Goal: Transaction & Acquisition: Obtain resource

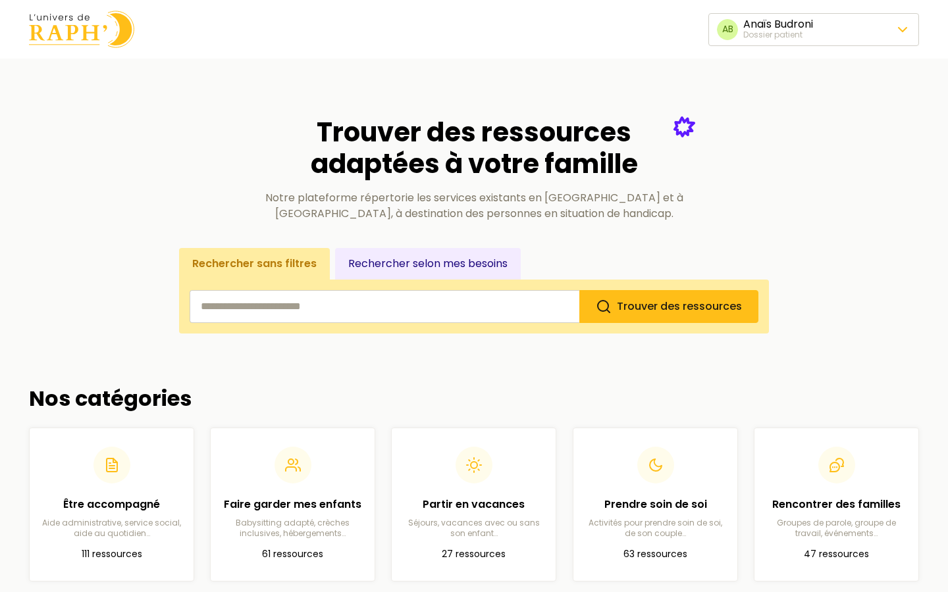
click at [798, 120] on span "Changer de dossier patient" at bounding box center [812, 119] width 147 height 16
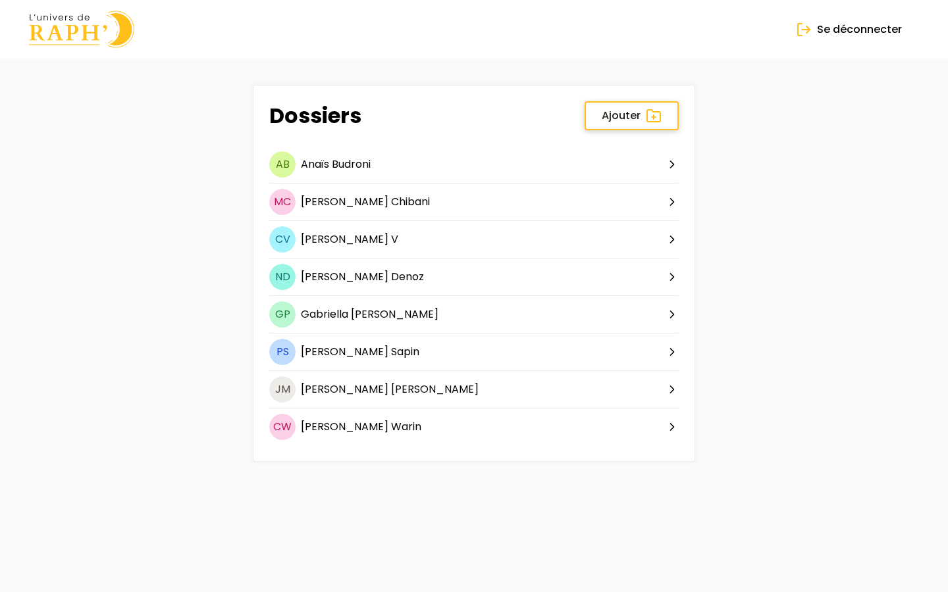
click at [638, 112] on span "Ajouter" at bounding box center [621, 116] width 39 height 16
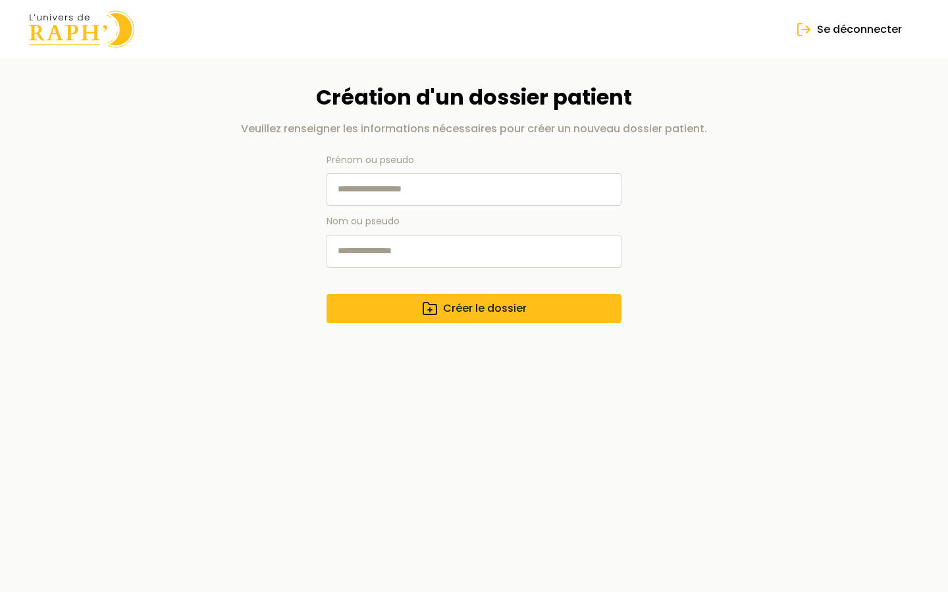
click at [388, 192] on input "Prénom ou pseudo" at bounding box center [473, 189] width 295 height 33
type input "**"
click at [378, 243] on input "Nom ou pseudo" at bounding box center [473, 251] width 295 height 33
type input "**"
click at [464, 314] on span "Créer le dossier" at bounding box center [485, 309] width 84 height 16
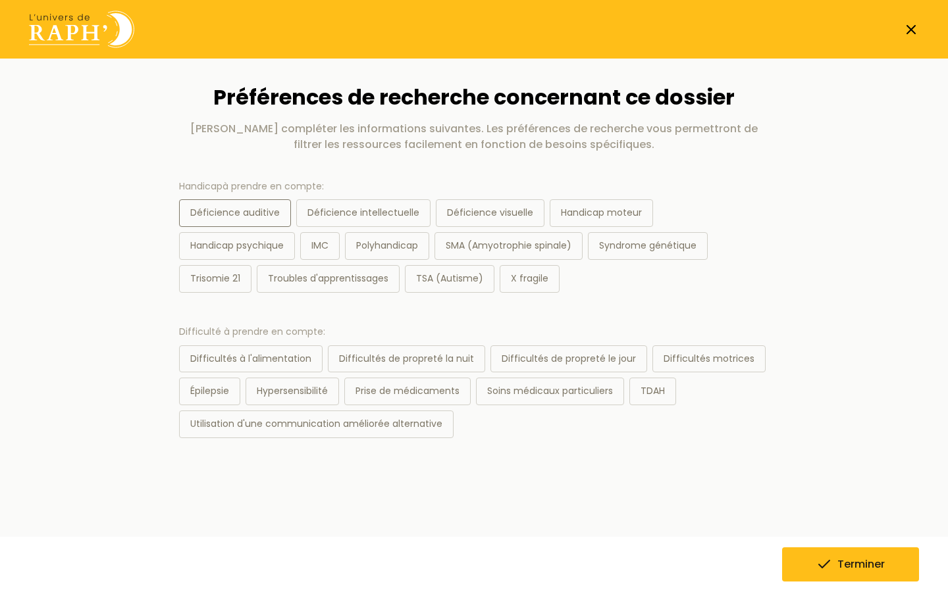
click at [211, 219] on div "Déficience auditive" at bounding box center [235, 213] width 112 height 28
click at [288, 424] on div "Utilisation d'une communication améliorée alternative" at bounding box center [316, 425] width 274 height 28
click at [791, 559] on button "Terminer" at bounding box center [850, 565] width 137 height 34
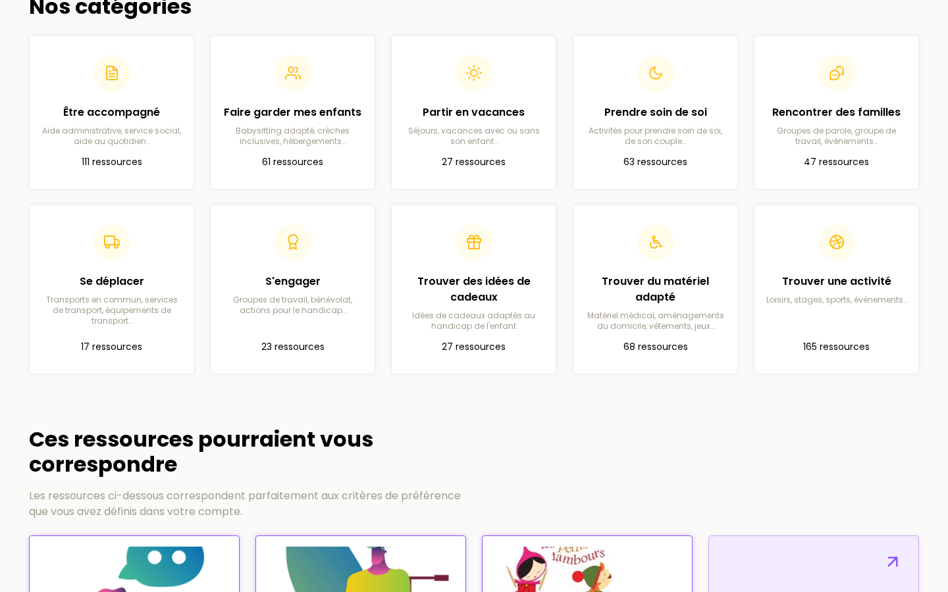
scroll to position [391, 0]
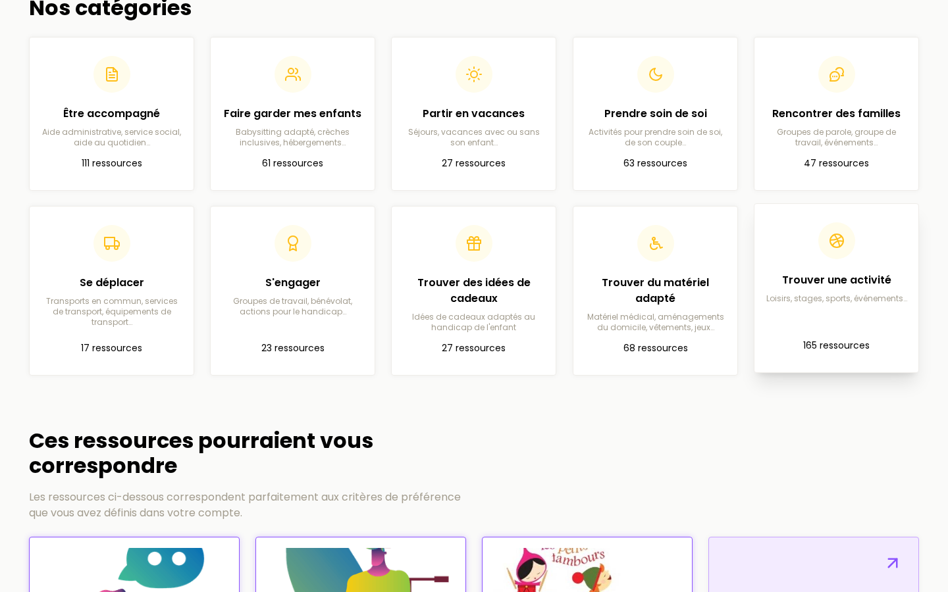
click at [844, 303] on p "Loisirs, stages, sports, événements…" at bounding box center [836, 299] width 143 height 11
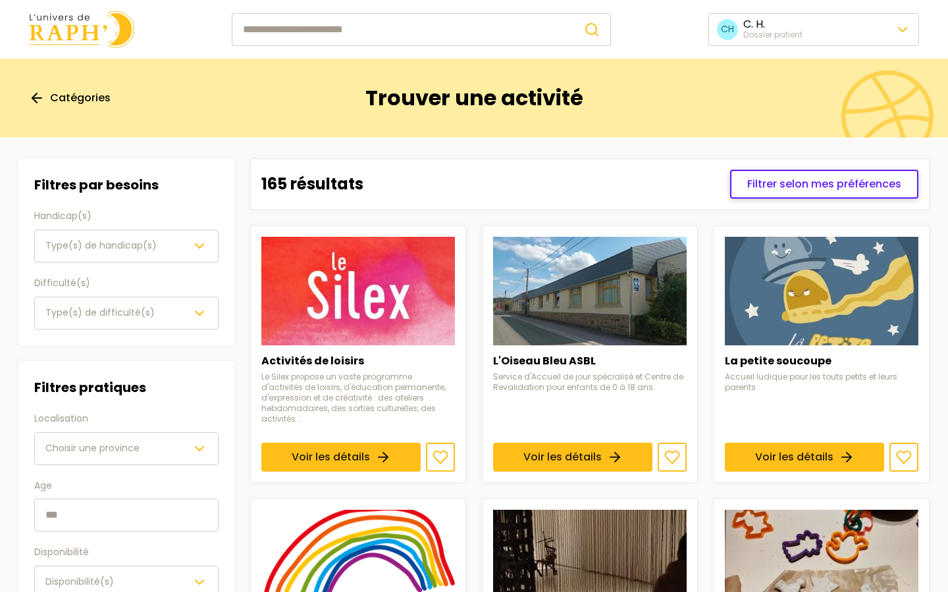
click at [793, 176] on span "Filtrer selon mes préférences" at bounding box center [824, 184] width 154 height 16
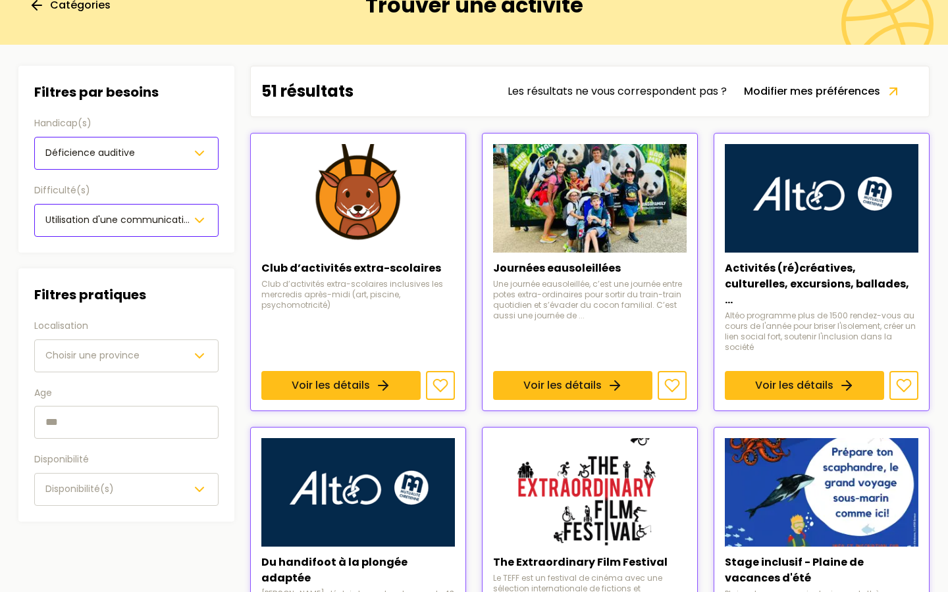
scroll to position [94, 0]
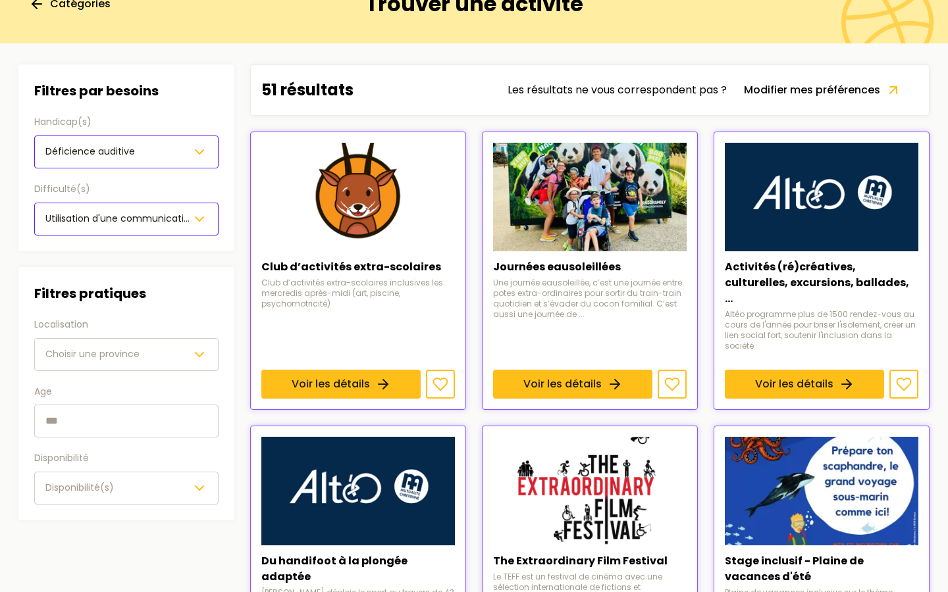
click at [114, 355] on span "Choisir une province" at bounding box center [92, 354] width 94 height 13
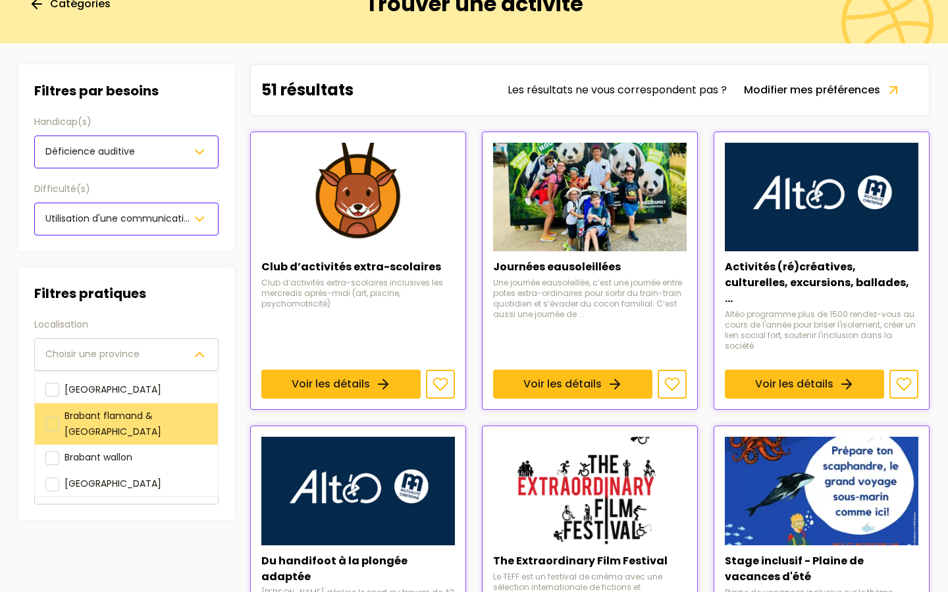
click at [111, 409] on span "Brabant flamand & [GEOGRAPHIC_DATA]" at bounding box center [113, 423] width 97 height 29
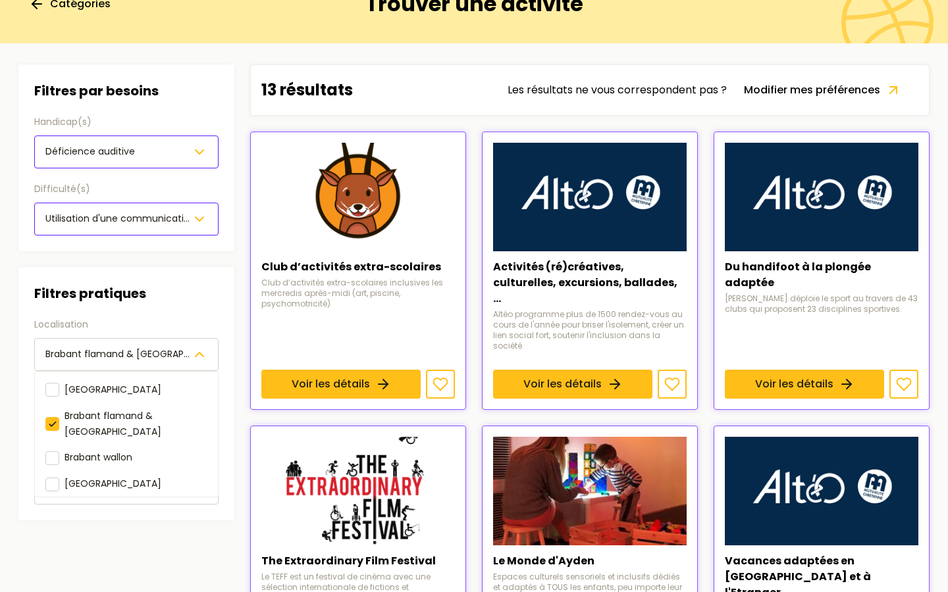
click at [168, 298] on div "Filtres pratiques Localisation [GEOGRAPHIC_DATA] & [GEOGRAPHIC_DATA] [GEOGRAPHI…" at bounding box center [126, 394] width 184 height 222
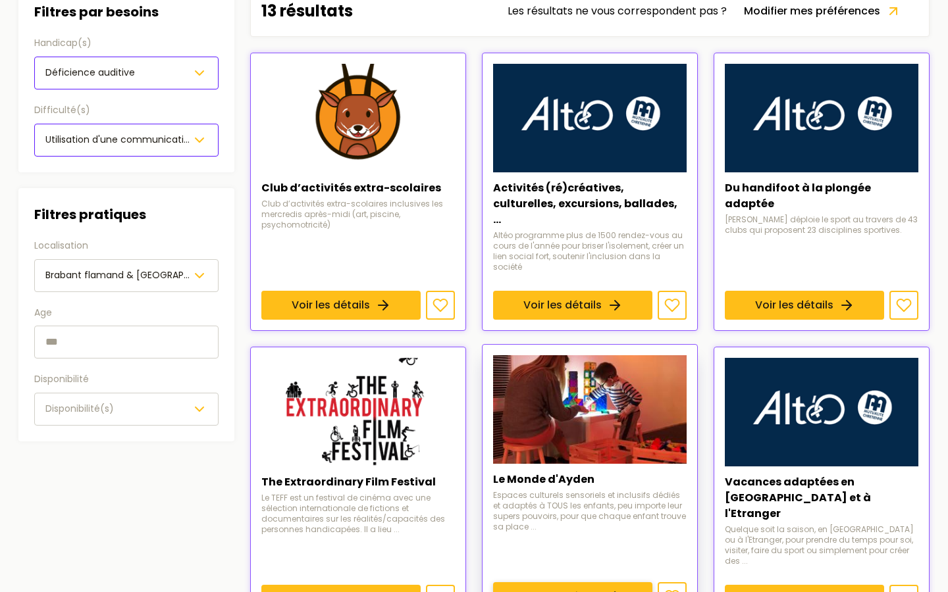
scroll to position [175, 0]
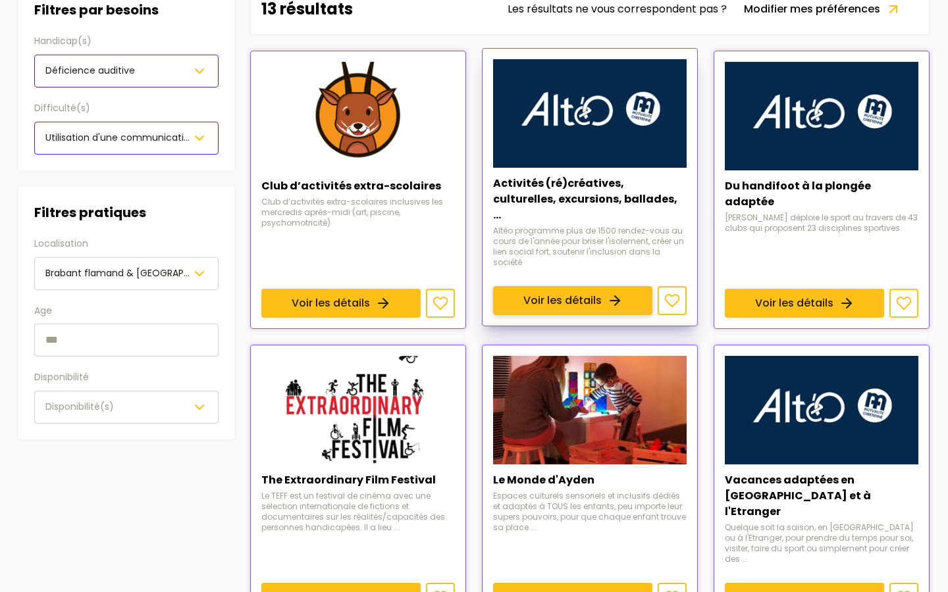
click at [551, 286] on link "Voir les détails" at bounding box center [572, 300] width 159 height 29
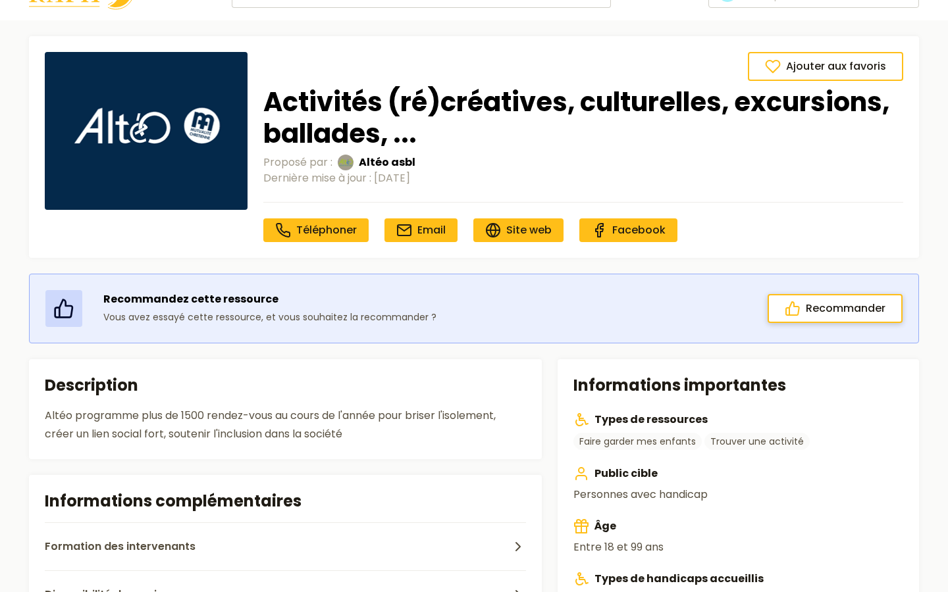
scroll to position [37, 0]
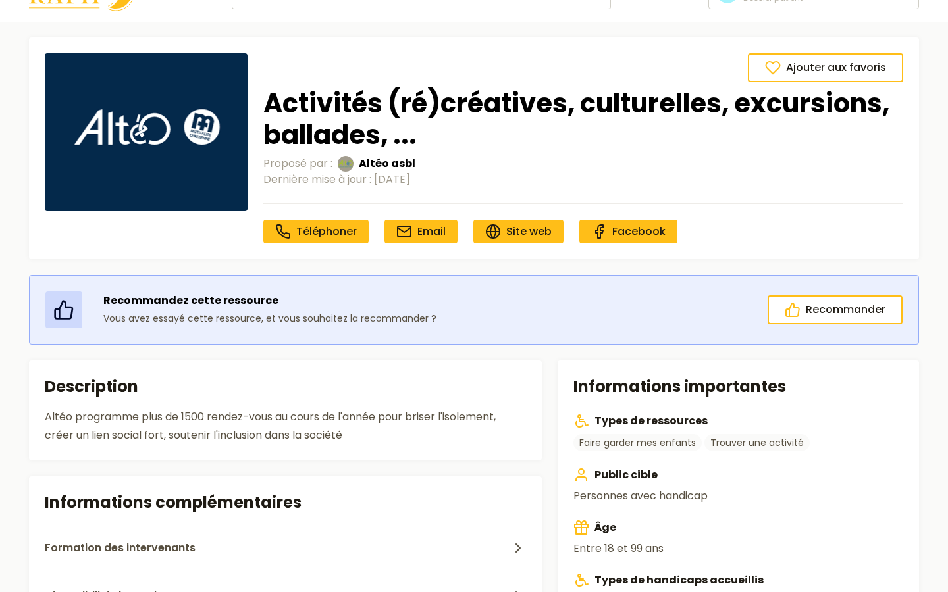
click at [373, 170] on span "Altéo asbl" at bounding box center [387, 164] width 57 height 16
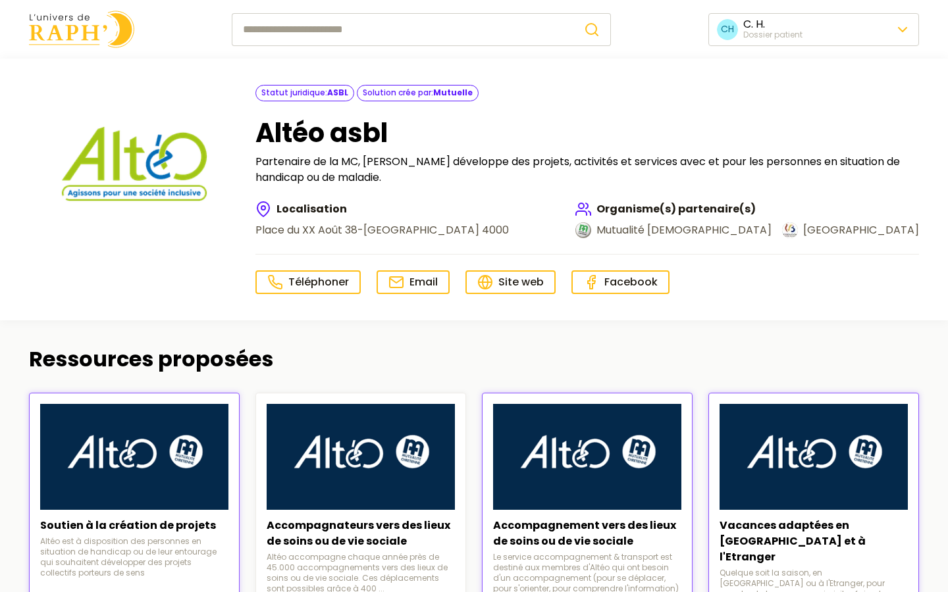
scroll to position [37, 0]
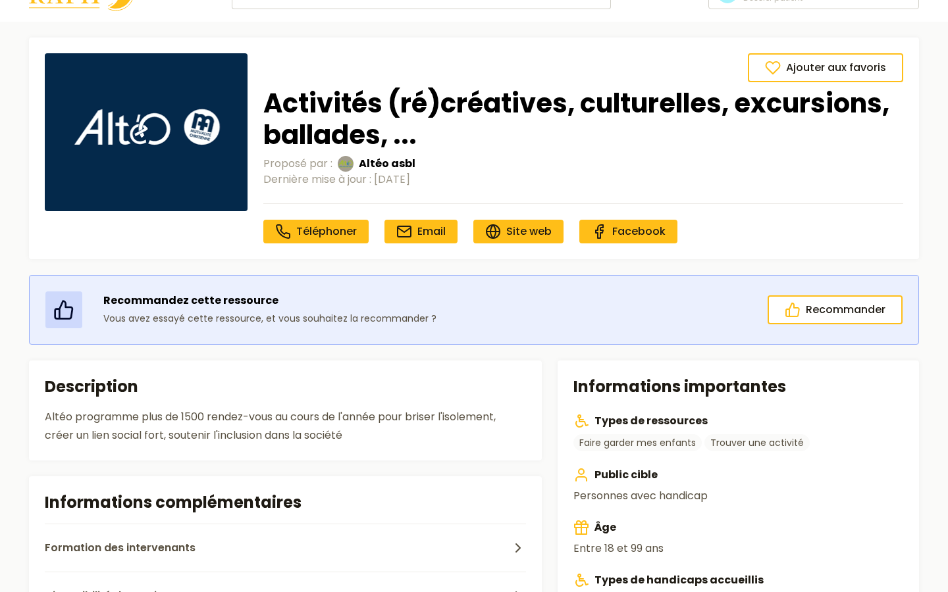
drag, startPoint x: 265, startPoint y: 177, endPoint x: 440, endPoint y: 176, distance: 174.4
click at [440, 176] on div "Dernière mise à jour : [DATE]" at bounding box center [583, 180] width 640 height 16
click at [505, 185] on div "Dernière mise à jour : [DATE]" at bounding box center [583, 180] width 640 height 16
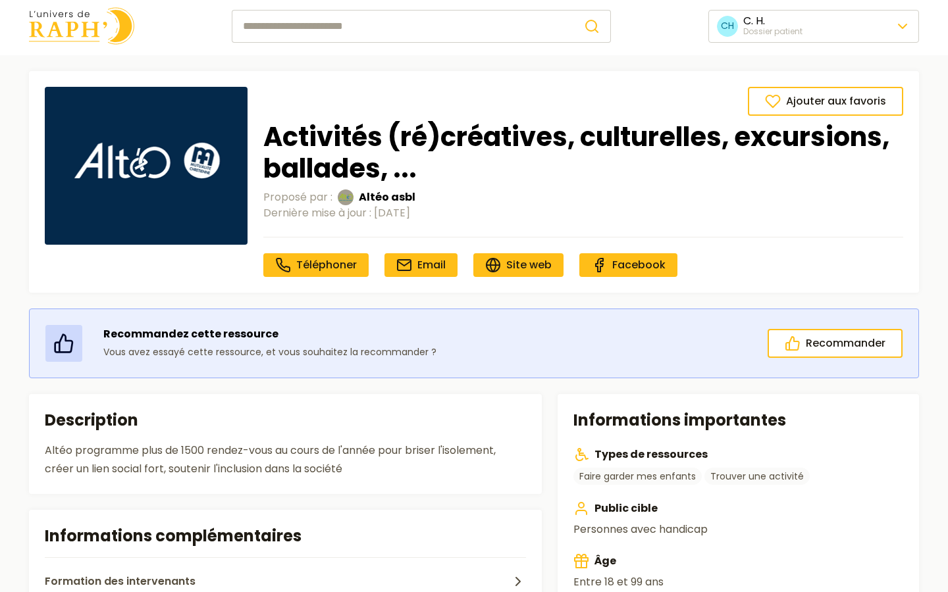
scroll to position [0, 0]
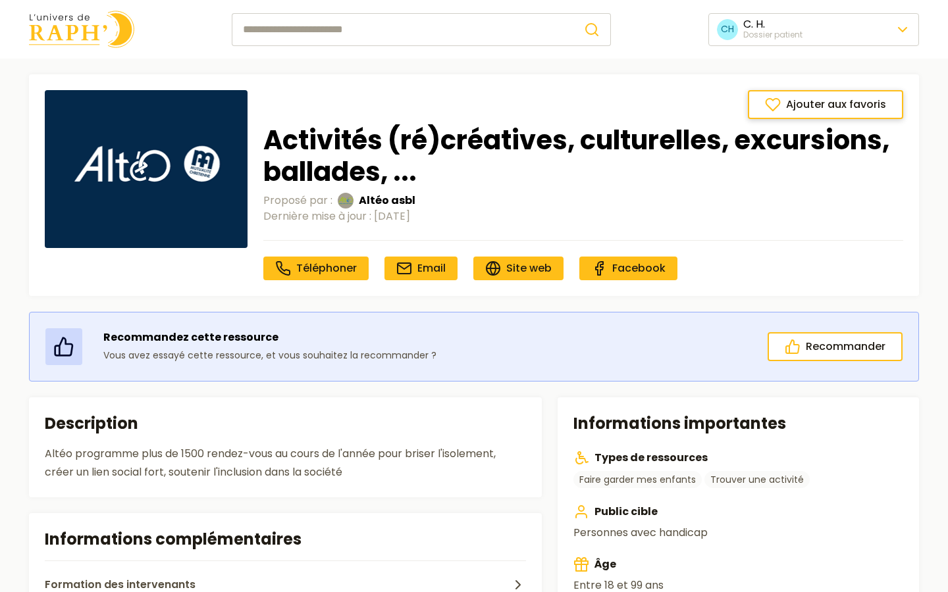
click at [822, 107] on span "Ajouter aux favoris" at bounding box center [836, 105] width 100 height 16
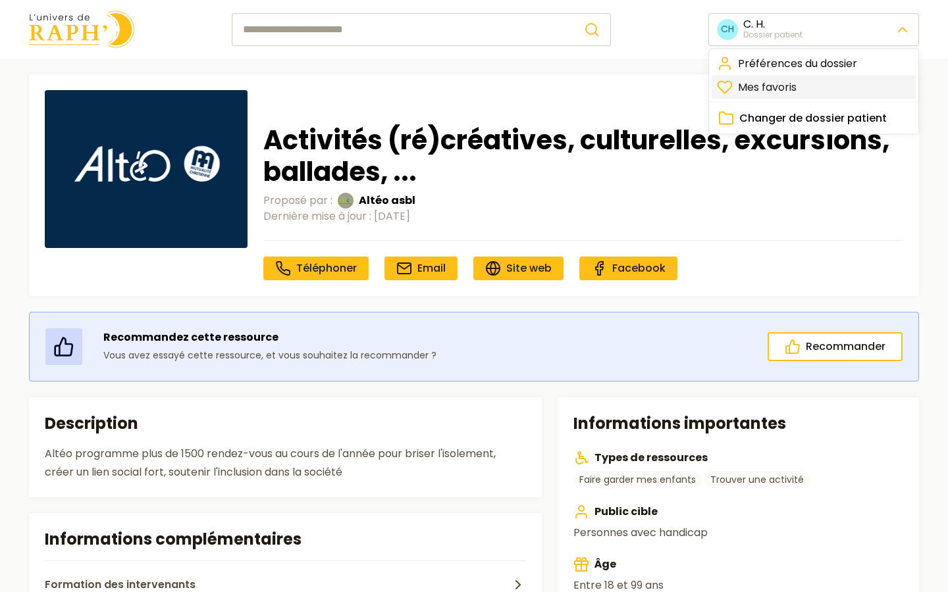
click at [794, 89] on link "Mes favoris" at bounding box center [814, 88] width 204 height 24
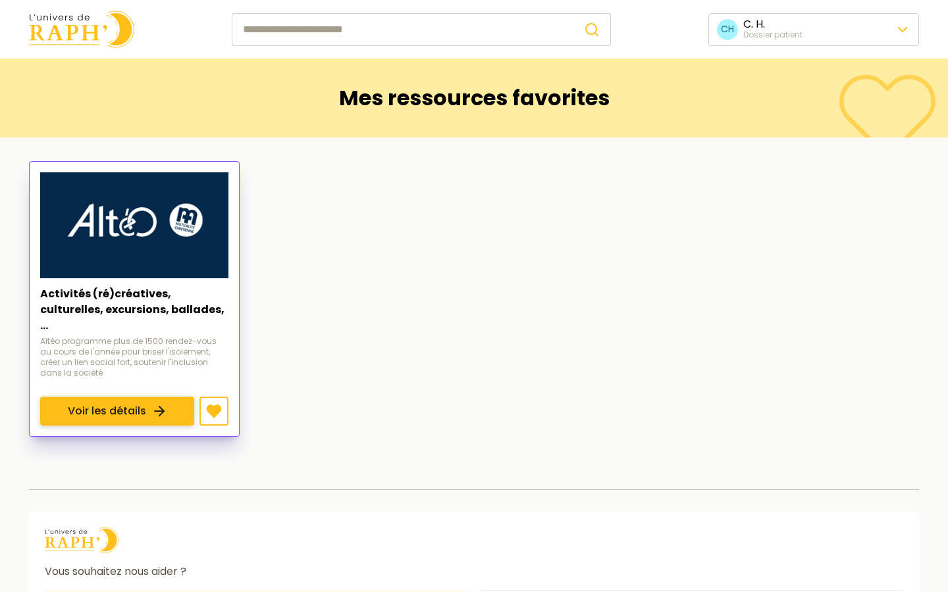
click at [128, 397] on link "Voir les détails" at bounding box center [117, 411] width 154 height 29
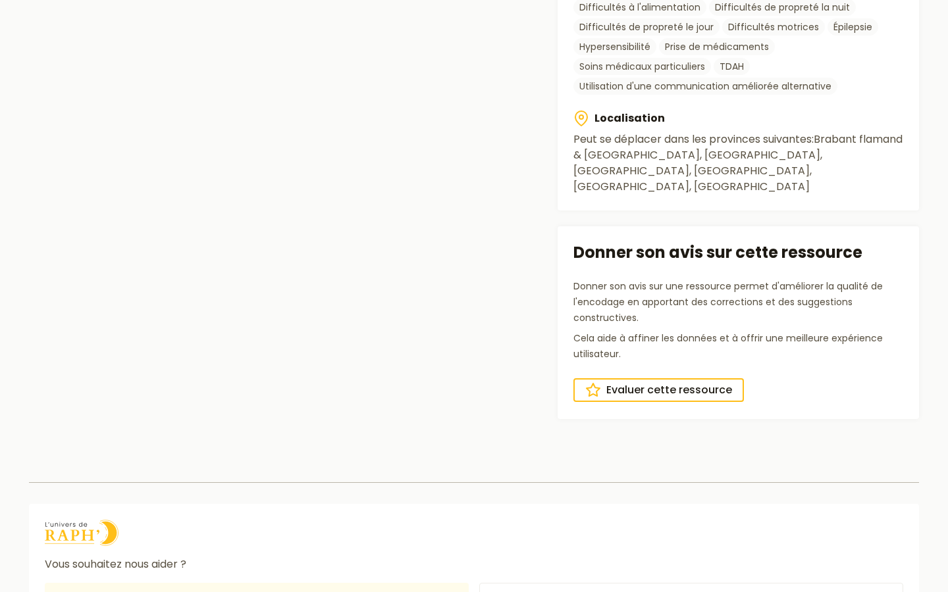
scroll to position [866, 0]
